Goal: Task Accomplishment & Management: Manage account settings

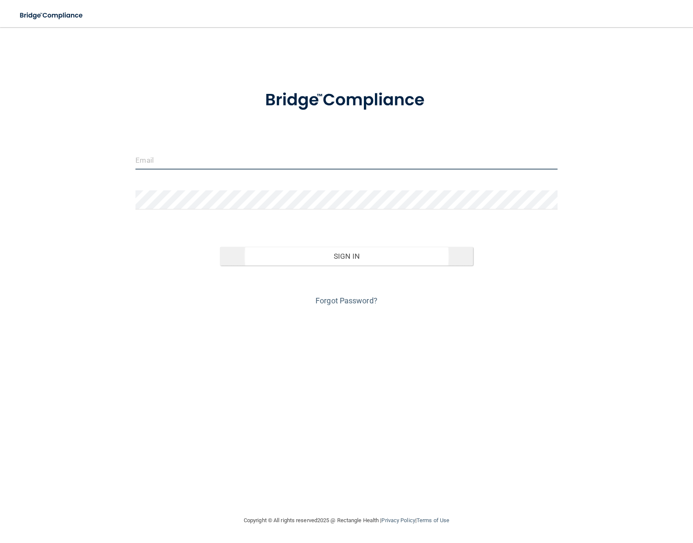
type input "[EMAIL_ADDRESS][DOMAIN_NAME]"
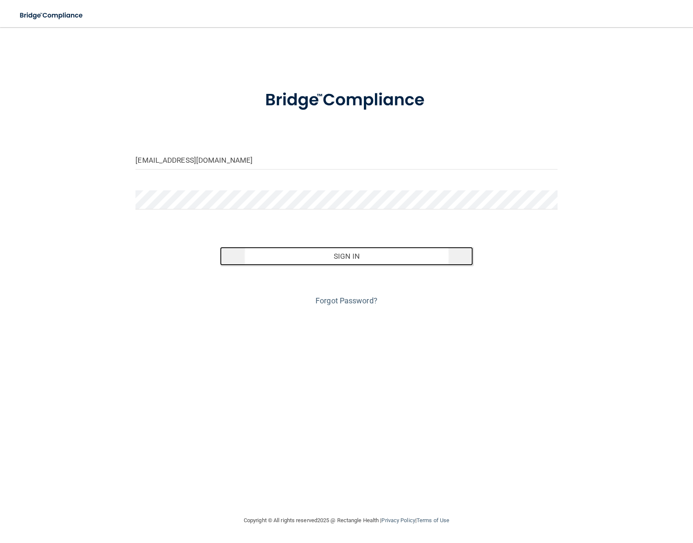
click at [317, 263] on button "Sign In" at bounding box center [346, 256] width 253 height 19
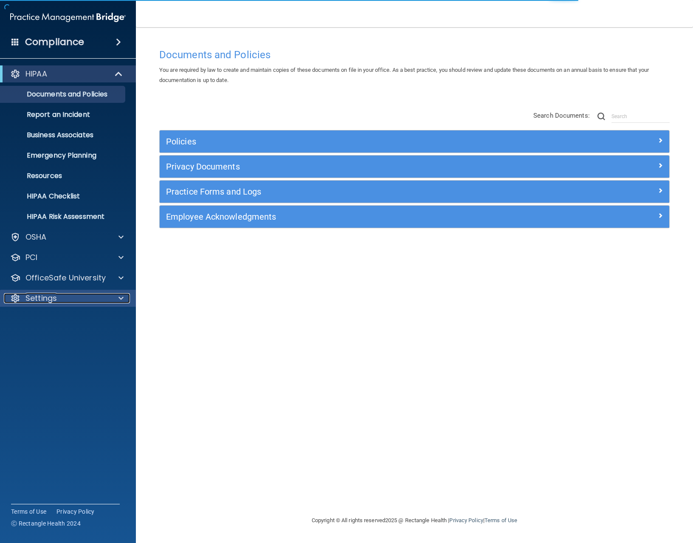
click at [42, 293] on p "Settings" at bounding box center [40, 298] width 31 height 10
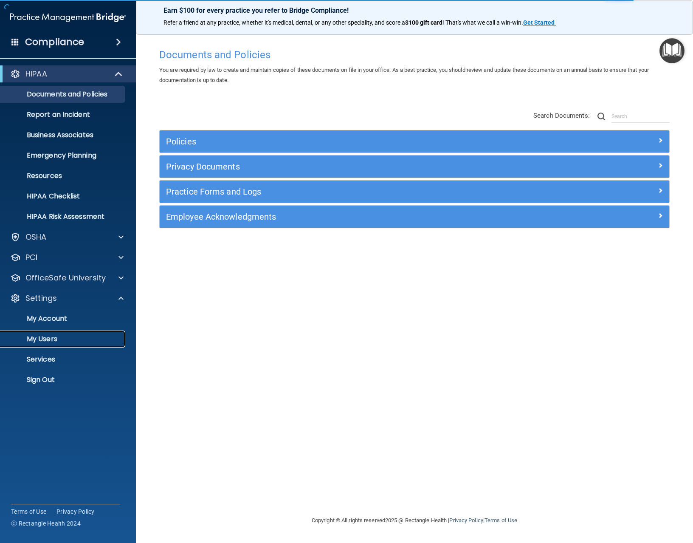
click at [46, 339] on p "My Users" at bounding box center [64, 339] width 116 height 8
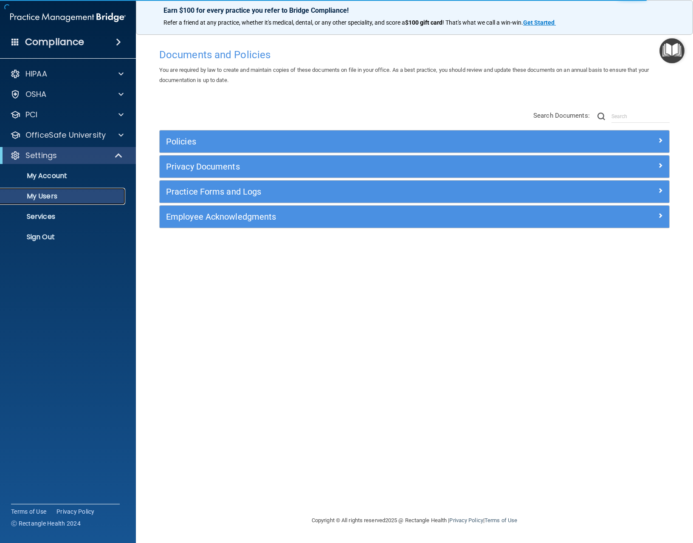
select select "20"
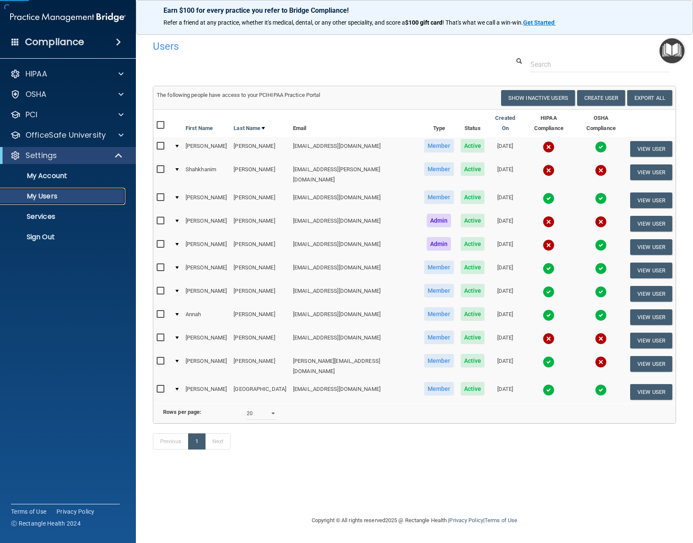
click at [80, 201] on link "My Users" at bounding box center [59, 196] width 134 height 17
click at [162, 311] on input "checkbox" at bounding box center [162, 314] width 10 height 7
checkbox input "true"
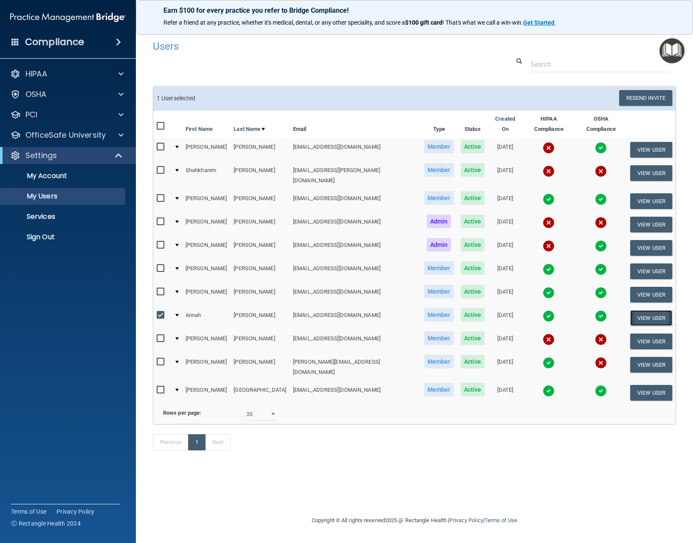
click at [655, 310] on button "View User" at bounding box center [651, 318] width 42 height 16
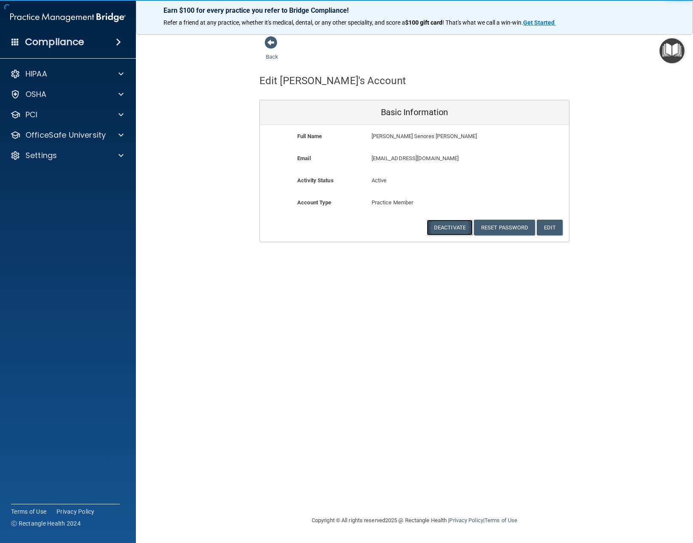
click at [457, 227] on button "Deactivate" at bounding box center [450, 228] width 46 height 16
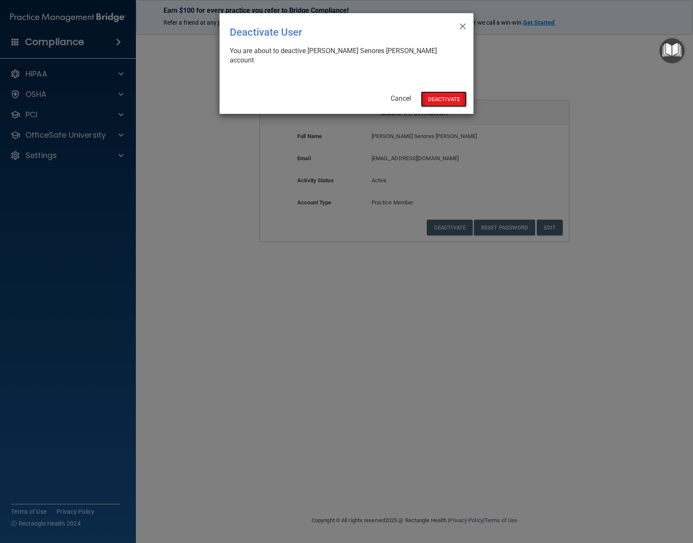
click at [446, 92] on button "Deactivate" at bounding box center [444, 99] width 46 height 16
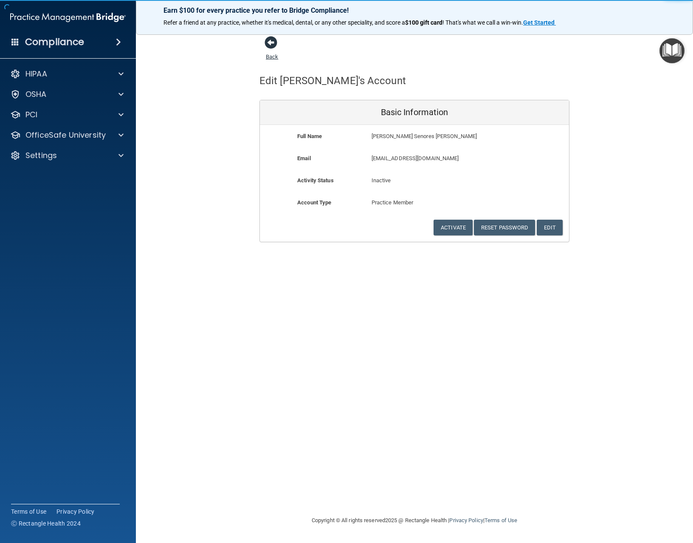
click at [271, 43] on span at bounding box center [271, 42] width 13 height 13
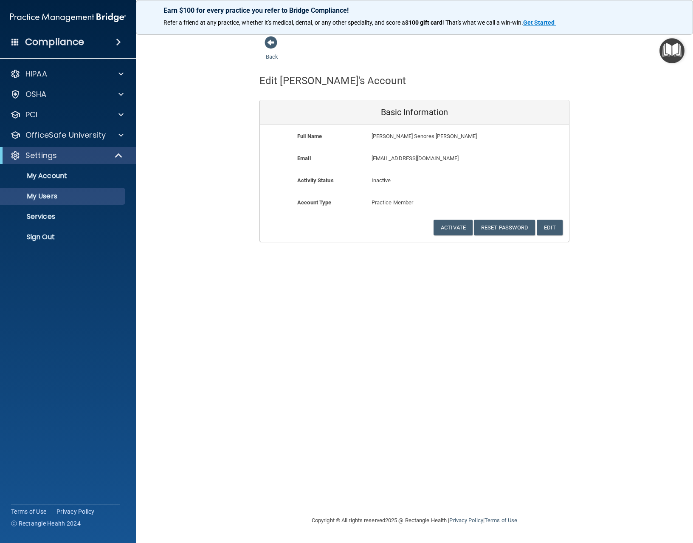
select select "20"
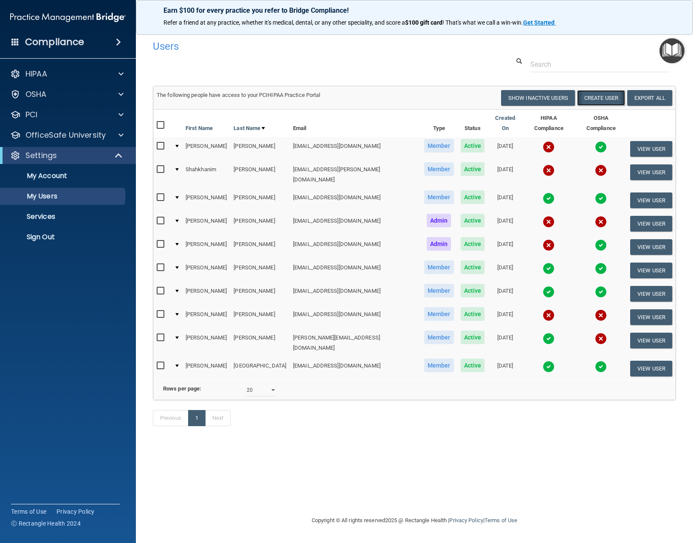
click at [604, 97] on button "Create User" at bounding box center [601, 98] width 48 height 16
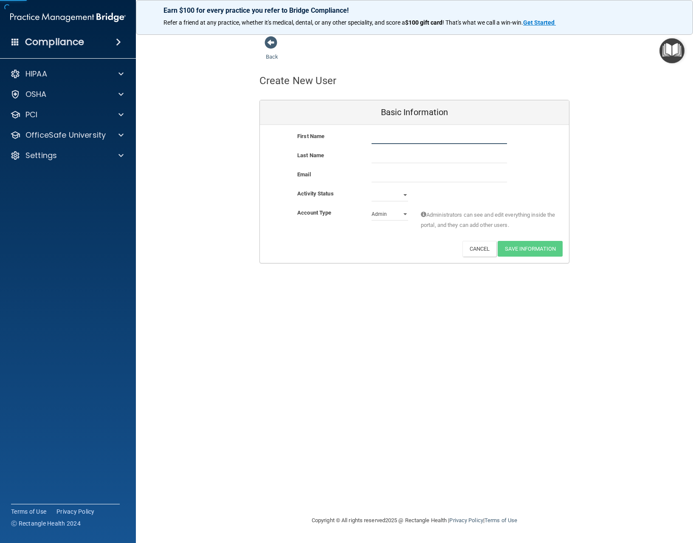
click at [401, 133] on input "text" at bounding box center [440, 137] width 136 height 13
type input "Brayan"
click at [385, 156] on input "text" at bounding box center [440, 156] width 136 height 13
type input "Valle"
click at [393, 177] on input "email" at bounding box center [440, 176] width 136 height 13
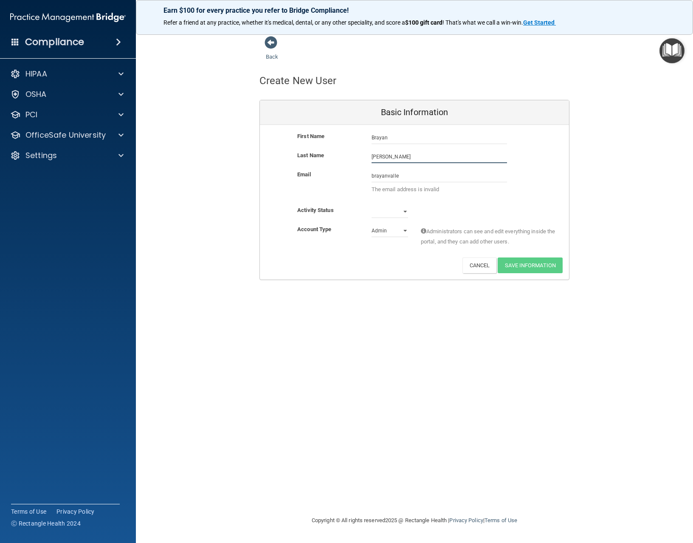
click at [398, 158] on input "Valle" at bounding box center [440, 156] width 136 height 13
click at [404, 178] on input "brayanvalle" at bounding box center [440, 176] width 136 height 13
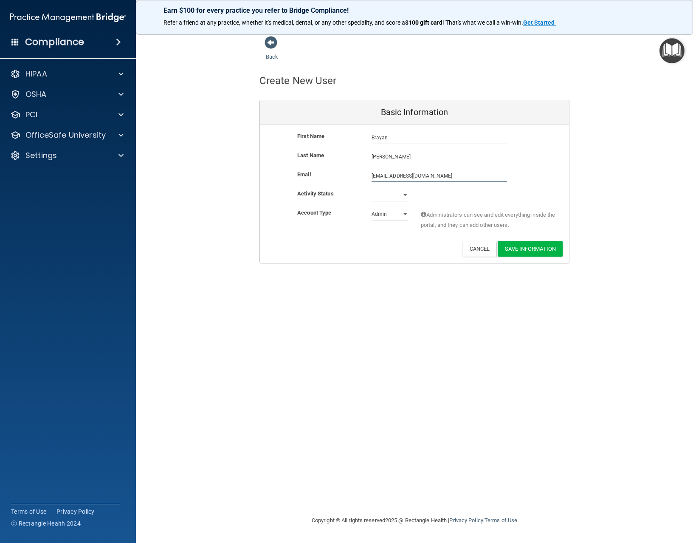
type input "brayanvalle23@yahoo.com"
click at [407, 192] on select "Active Inactive" at bounding box center [390, 195] width 37 height 13
select select "active"
click at [372, 189] on select "Active Inactive" at bounding box center [390, 195] width 37 height 13
click at [406, 219] on select "Admin Member" at bounding box center [390, 214] width 37 height 13
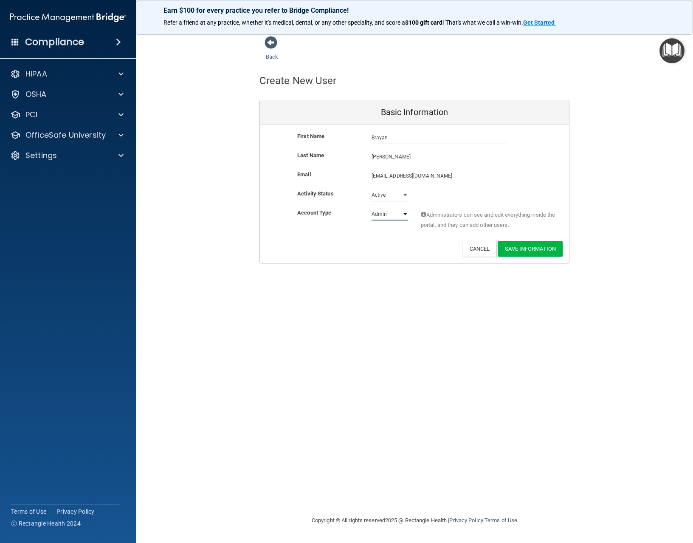
select select "practice_member"
click at [372, 208] on select "Admin Member" at bounding box center [390, 214] width 37 height 13
click at [516, 251] on button "Save Information" at bounding box center [530, 249] width 65 height 16
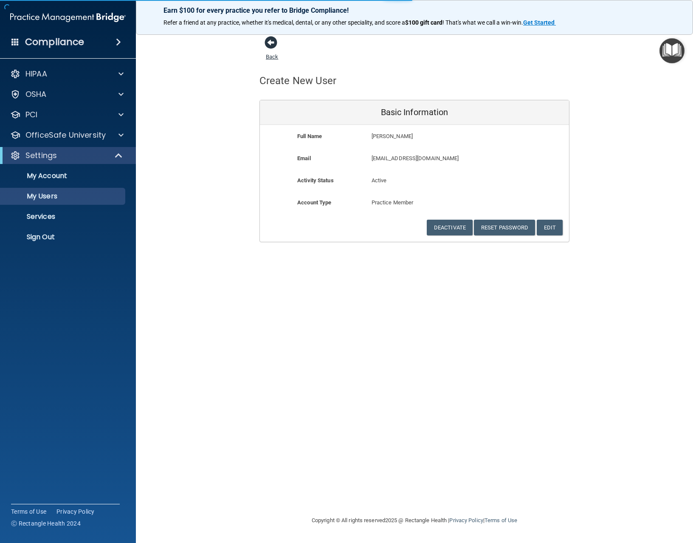
select select "20"
